Goal: Transaction & Acquisition: Purchase product/service

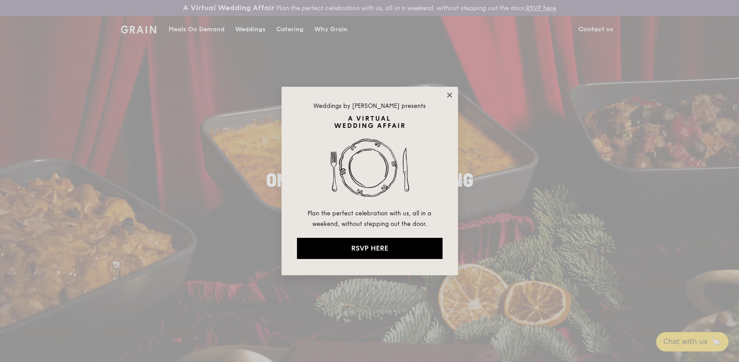
click at [451, 97] on icon at bounding box center [449, 95] width 5 height 5
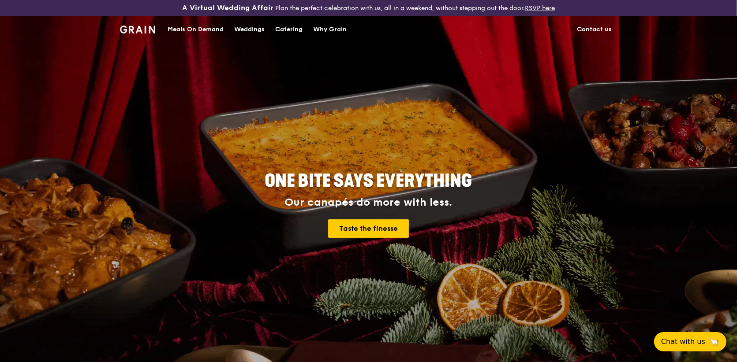
click at [218, 28] on div "Meals On Demand" at bounding box center [196, 29] width 56 height 26
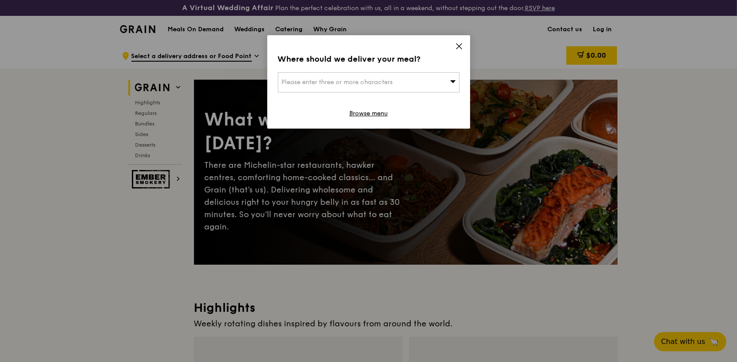
click at [458, 47] on icon at bounding box center [459, 46] width 8 height 8
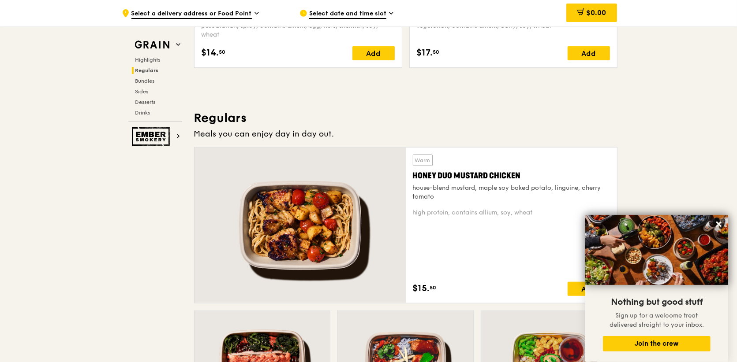
scroll to position [441, 0]
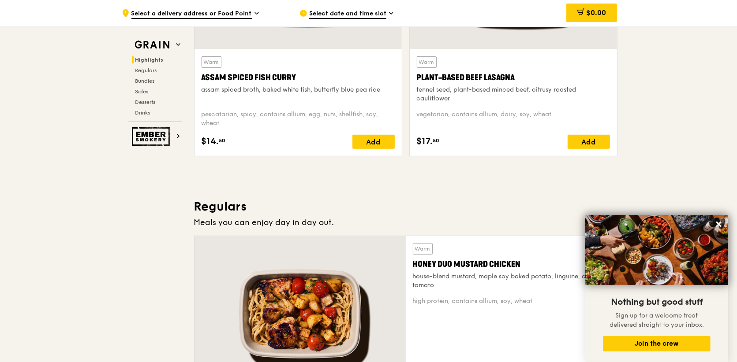
click at [320, 77] on div "Assam Spiced Fish Curry" at bounding box center [298, 77] width 193 height 12
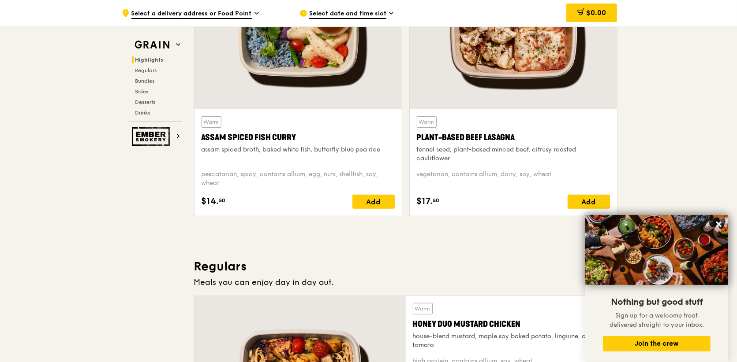
scroll to position [294, 0]
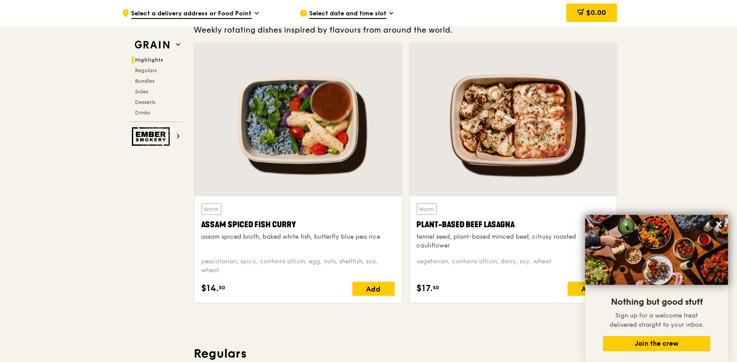
click at [482, 136] on div at bounding box center [513, 120] width 207 height 153
click at [226, 235] on div "assam spiced broth, baked white fish, butterfly blue pea rice" at bounding box center [298, 237] width 193 height 9
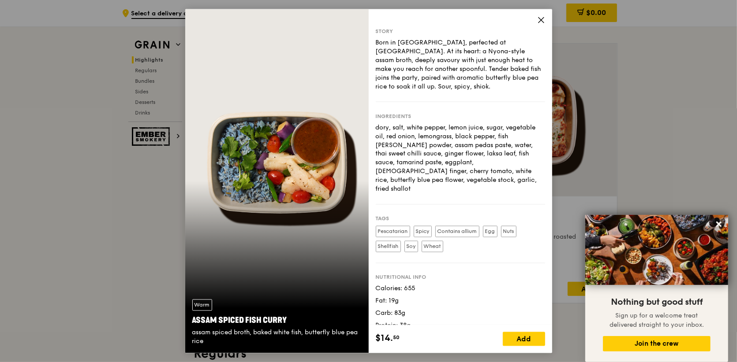
drag, startPoint x: 206, startPoint y: 346, endPoint x: 206, endPoint y: 328, distance: 18.1
click at [190, 331] on div "Warm Assam Spiced Fish [PERSON_NAME] assam spiced broth, baked white fish, butt…" at bounding box center [276, 322] width 183 height 61
copy div "assam spiced broth, baked white fish, butterfly blue pea rice"
